Goal: Transaction & Acquisition: Purchase product/service

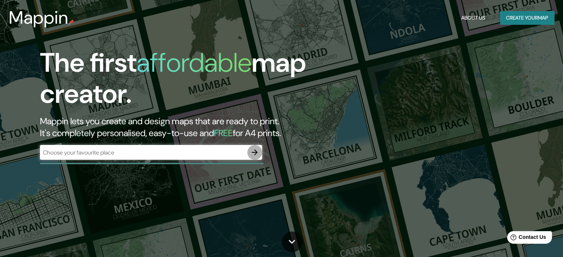
click at [256, 152] on icon "button" at bounding box center [255, 153] width 6 height 6
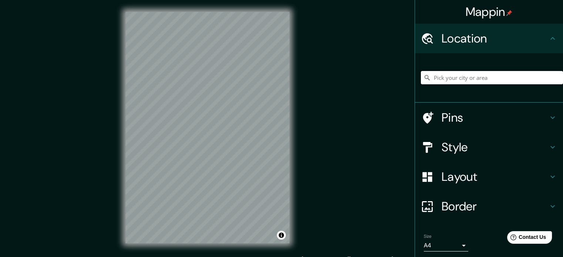
click at [456, 77] on input "Pick your city or area" at bounding box center [492, 77] width 142 height 13
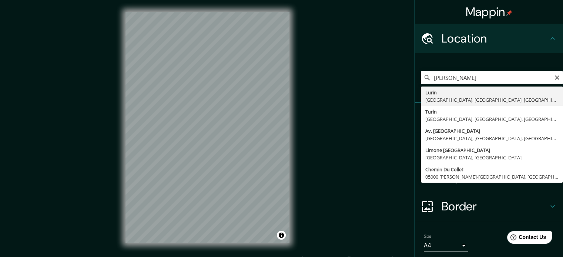
type input "Lurin, [GEOGRAPHIC_DATA], [GEOGRAPHIC_DATA], [GEOGRAPHIC_DATA]"
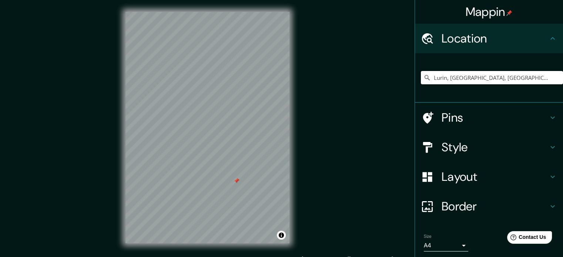
drag, startPoint x: 237, startPoint y: 166, endPoint x: 237, endPoint y: 180, distance: 14.1
click at [237, 180] on div at bounding box center [237, 181] width 6 height 6
click at [238, 182] on div at bounding box center [238, 182] width 6 height 6
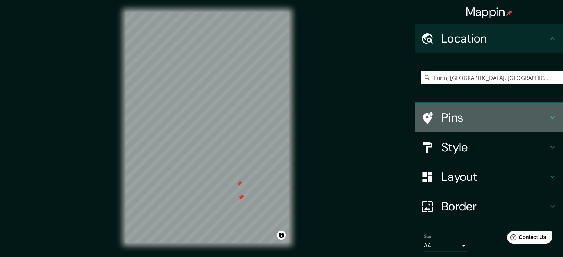
click at [446, 123] on h4 "Pins" at bounding box center [495, 117] width 107 height 15
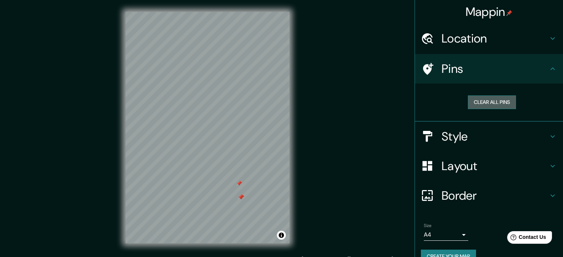
click at [469, 103] on button "Clear all pins" at bounding box center [492, 103] width 48 height 14
